Goal: Check status

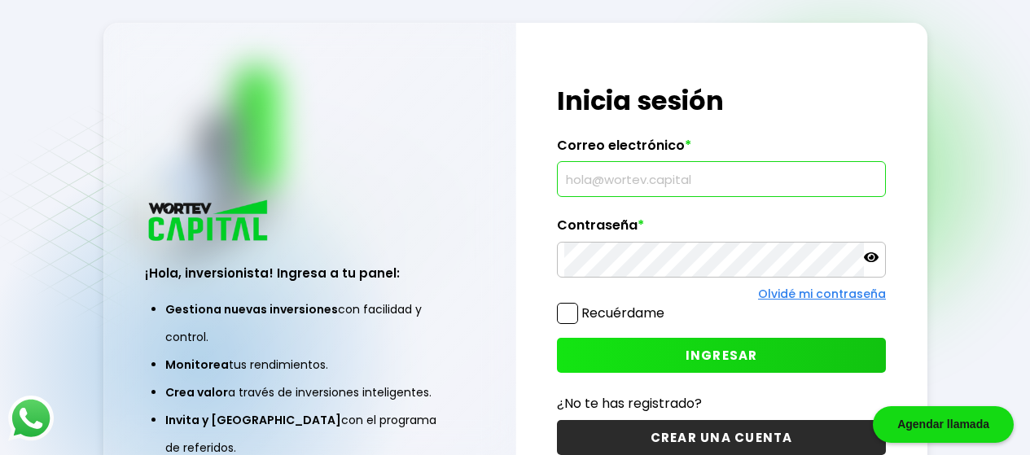
click at [691, 168] on input "text" at bounding box center [721, 179] width 314 height 34
click at [615, 178] on input "text" at bounding box center [721, 179] width 314 height 34
type input "[EMAIL_ADDRESS][DOMAIN_NAME]"
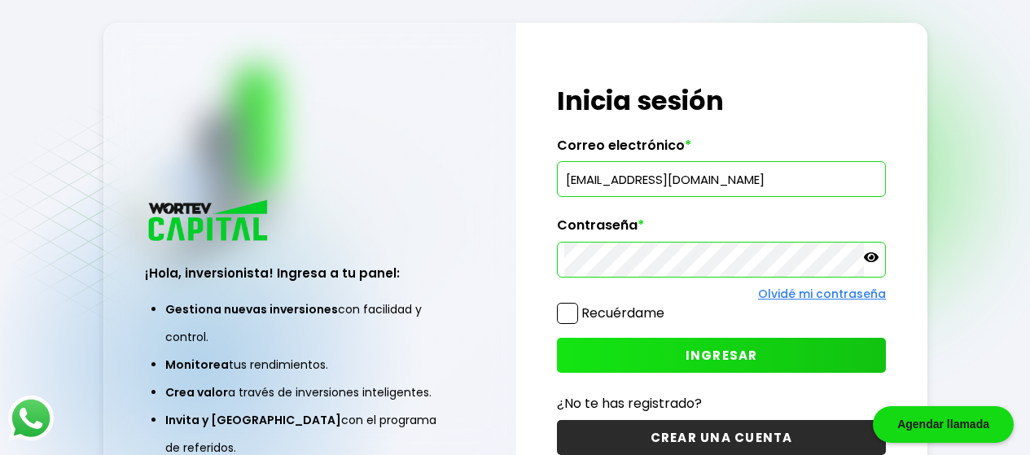
click at [720, 361] on span "INGRESAR" at bounding box center [722, 355] width 72 height 17
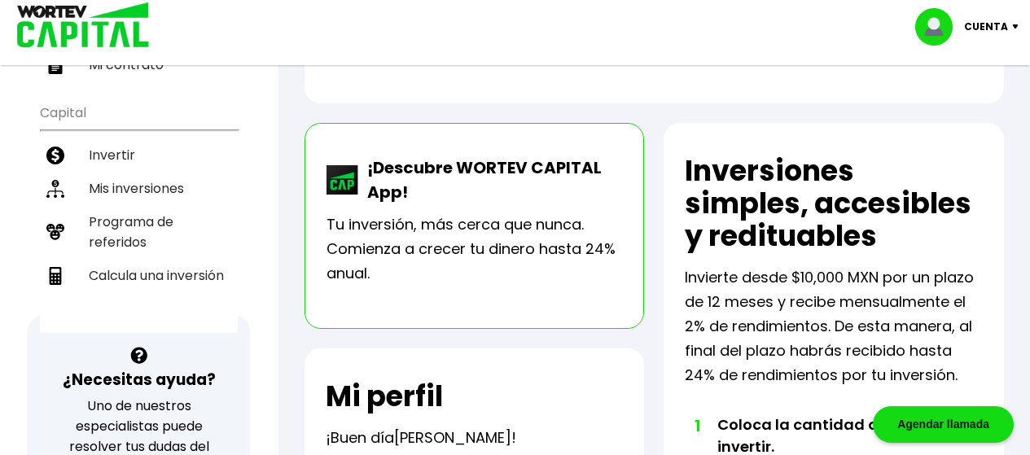
scroll to position [312, 0]
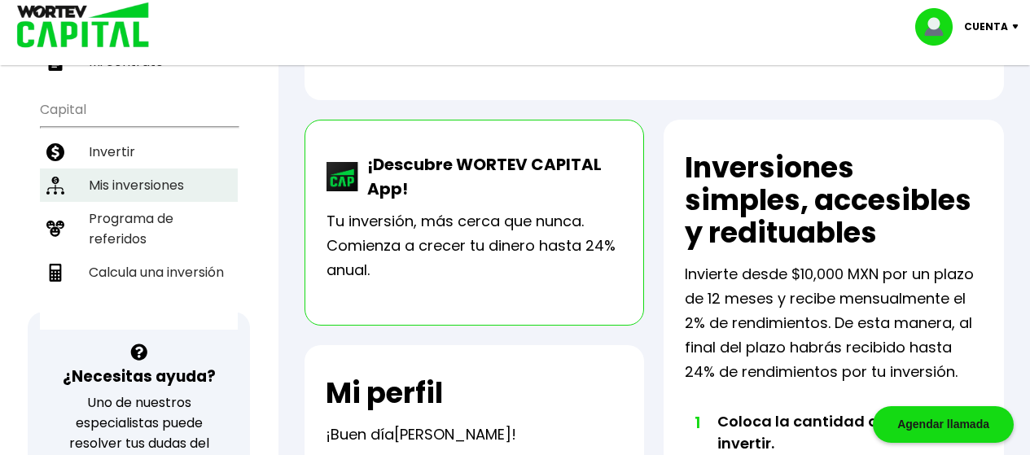
click at [152, 190] on li "Mis inversiones" at bounding box center [139, 185] width 198 height 33
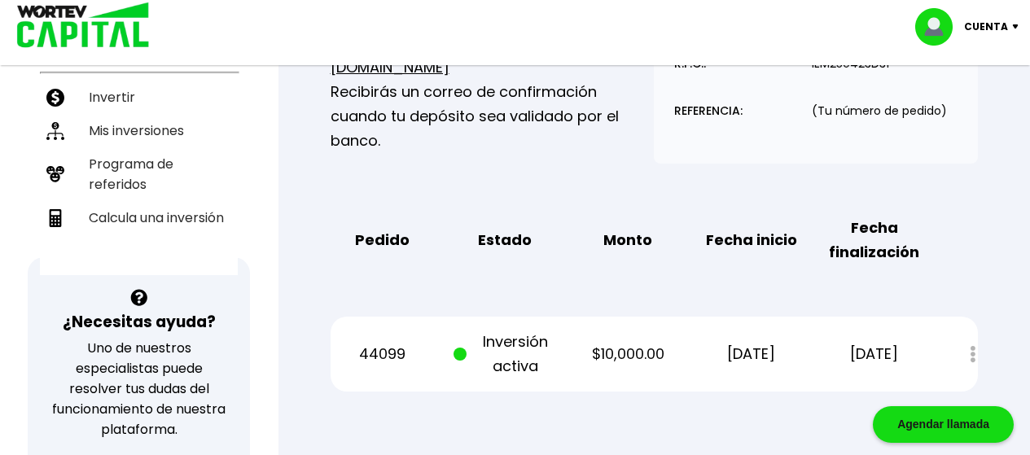
scroll to position [340, 0]
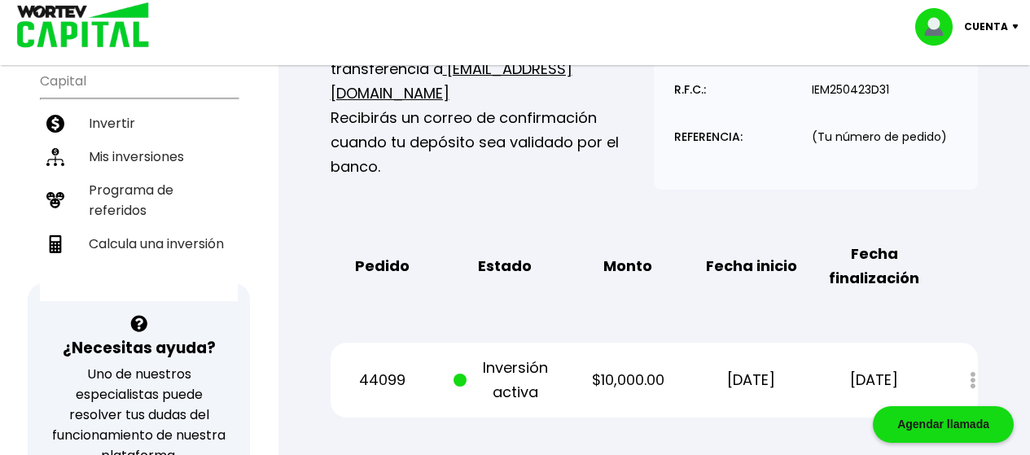
click at [971, 379] on div "Estado de cuenta" at bounding box center [961, 380] width 33 height 35
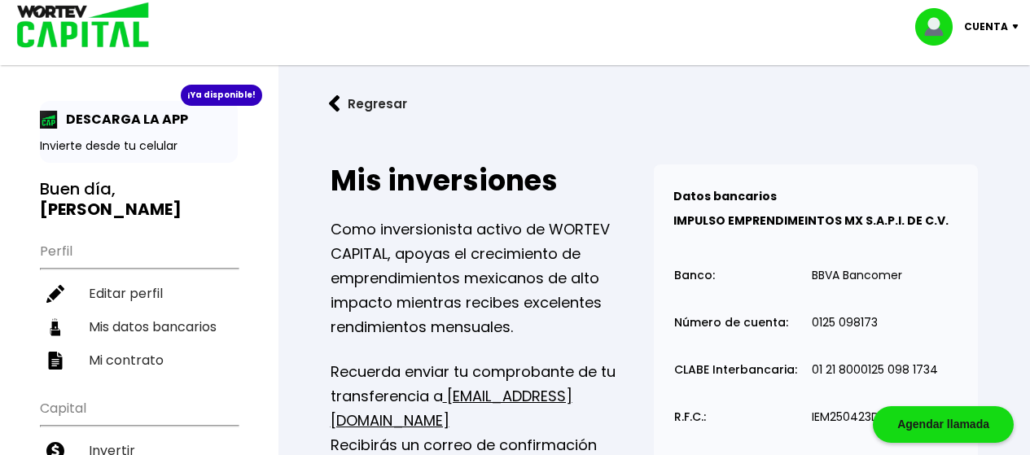
scroll to position [0, 0]
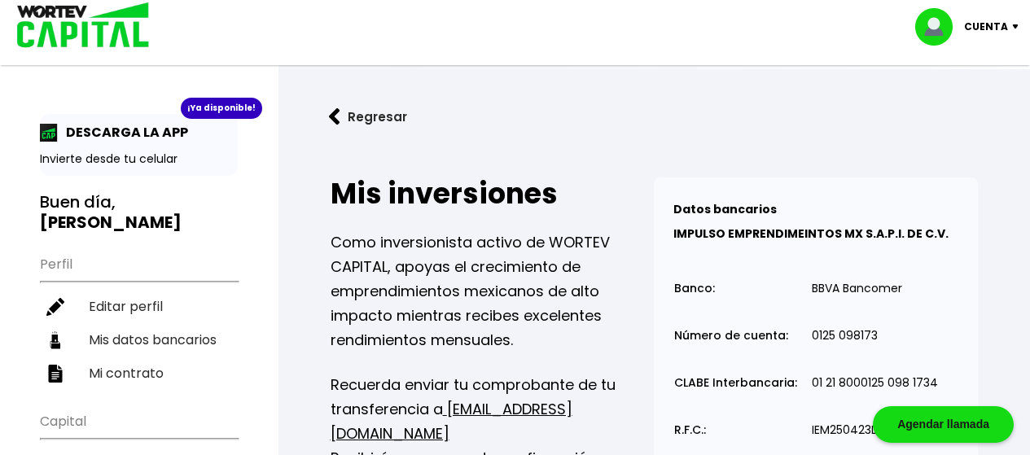
click at [945, 22] on img at bounding box center [939, 26] width 49 height 37
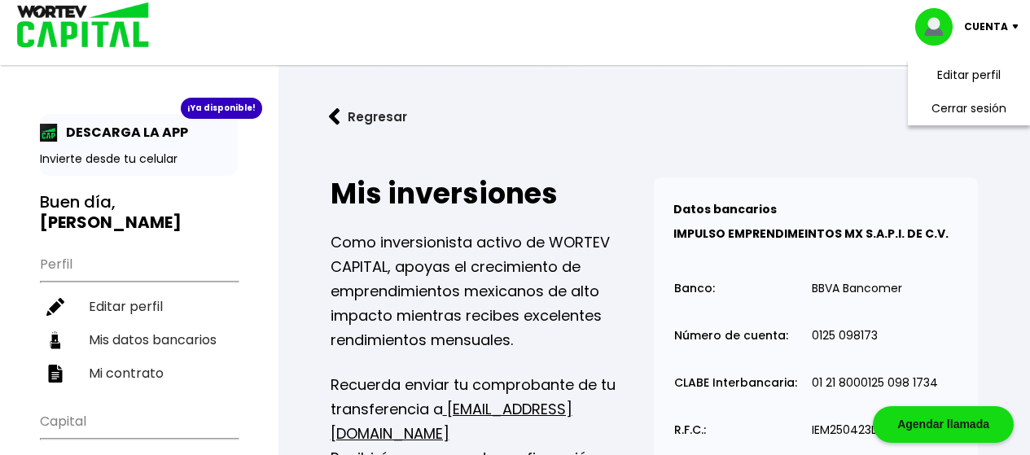
click at [826, 107] on link "Regresar" at bounding box center [654, 116] width 699 height 43
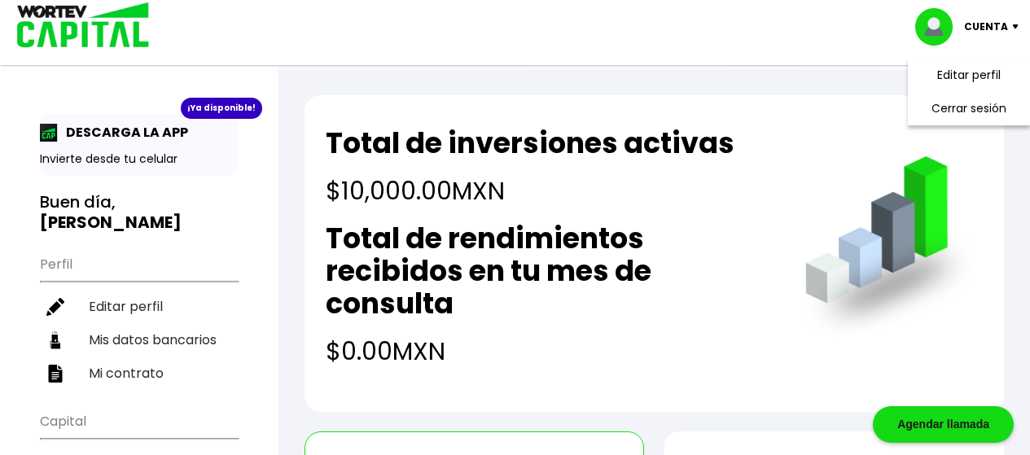
click at [1015, 25] on img at bounding box center [1019, 26] width 22 height 5
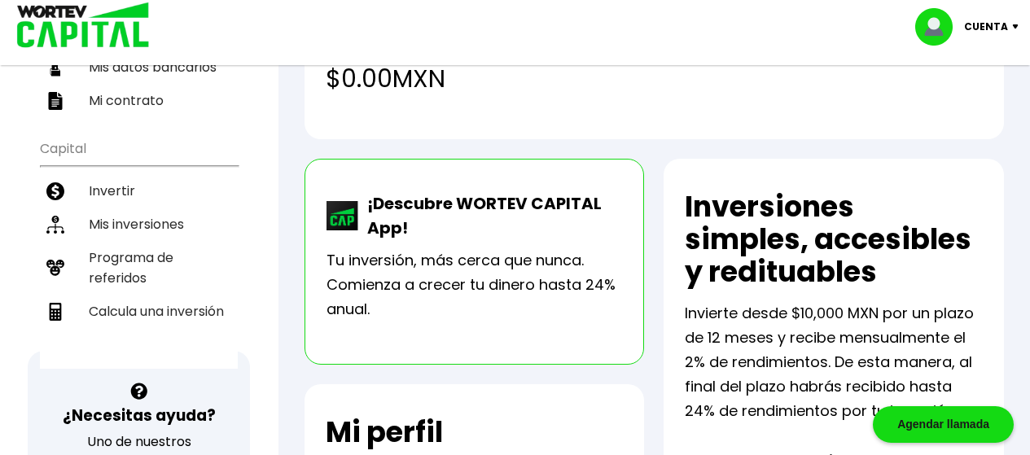
scroll to position [178, 0]
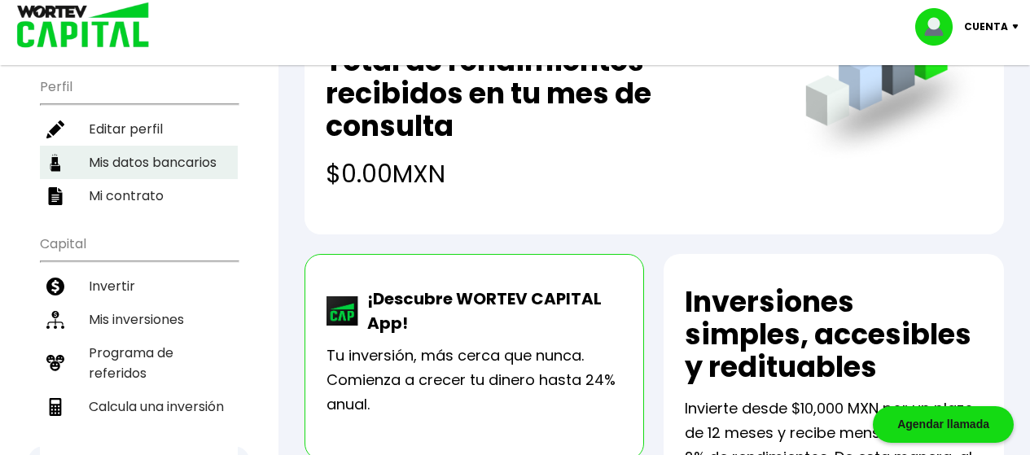
click at [182, 169] on li "Mis datos bancarios" at bounding box center [139, 162] width 198 height 33
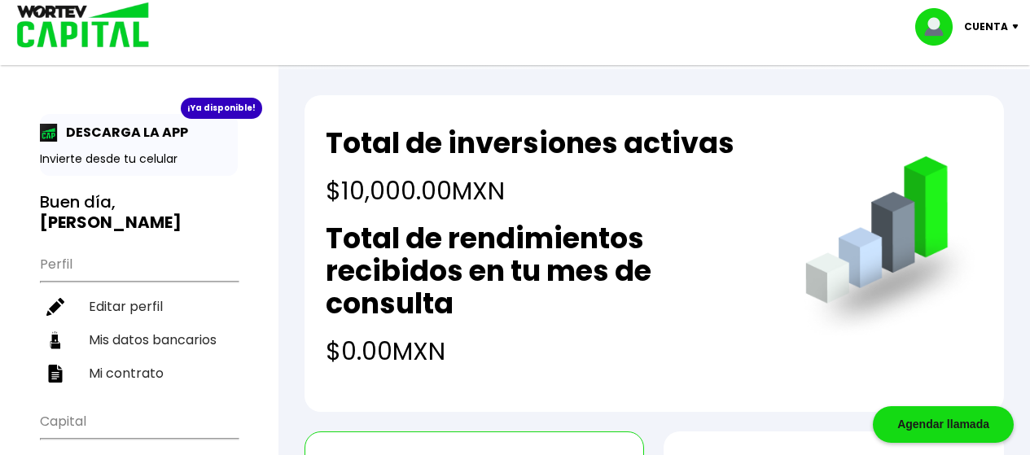
select select "Banamex"
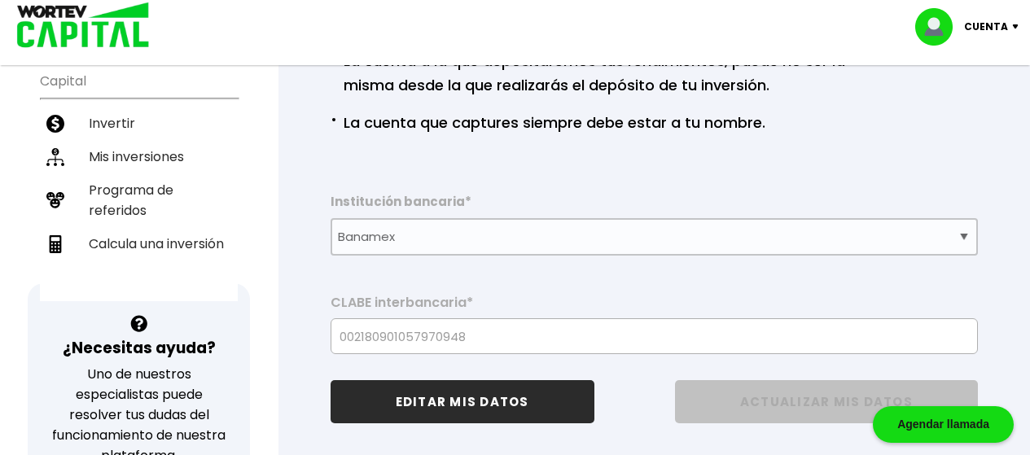
scroll to position [336, 0]
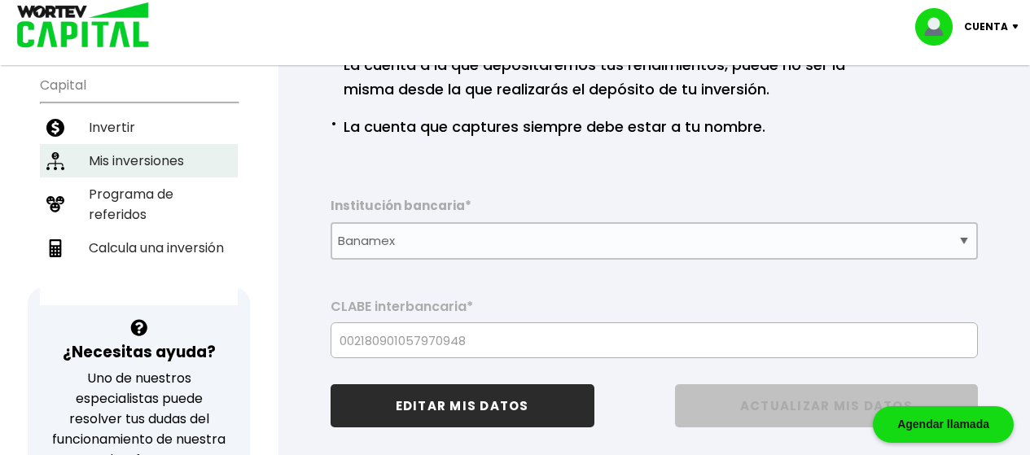
click at [138, 160] on li "Mis inversiones" at bounding box center [139, 160] width 198 height 33
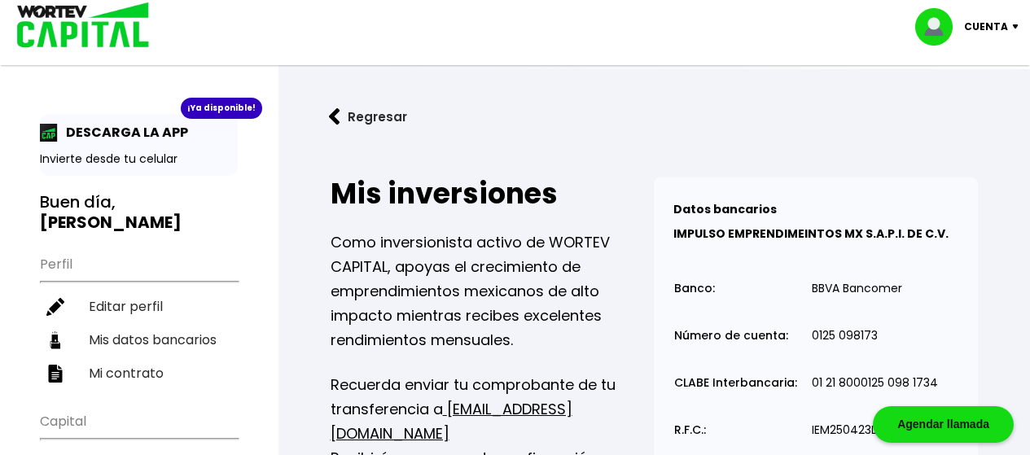
click at [994, 26] on p "Cuenta" at bounding box center [986, 27] width 44 height 24
click at [947, 111] on li "Cerrar sesión" at bounding box center [969, 108] width 130 height 33
